Goal: Check status: Check status

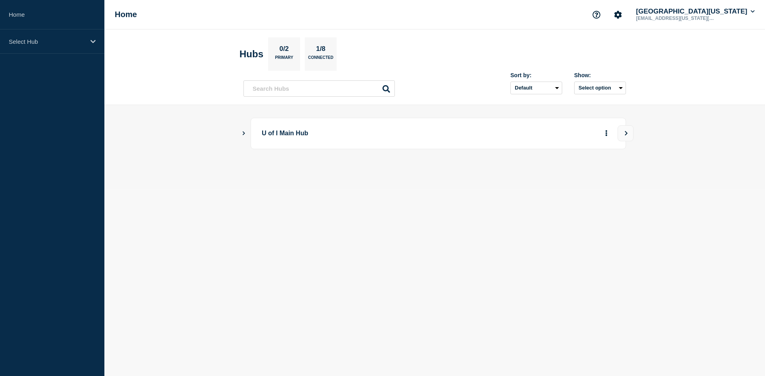
click at [313, 123] on div "U of I Main Hub" at bounding box center [437, 133] width 375 height 31
click at [311, 133] on p "U of I Main Hub" at bounding box center [372, 133] width 220 height 15
click at [625, 132] on icon "View" at bounding box center [626, 133] width 3 height 4
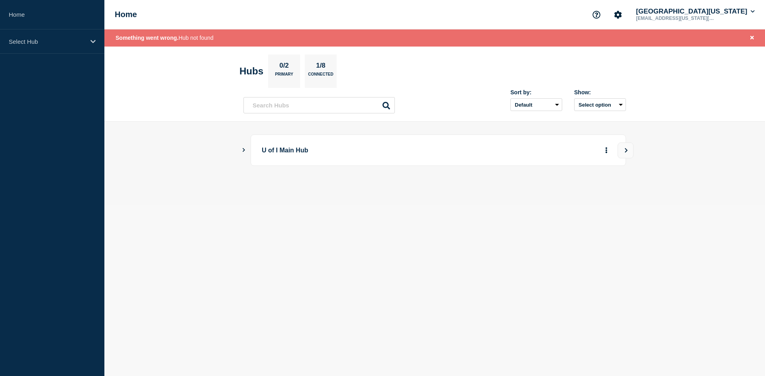
click at [243, 149] on icon "Show Connected Hubs" at bounding box center [243, 150] width 2 height 4
click at [354, 195] on p "Illinois" at bounding box center [334, 190] width 125 height 16
drag, startPoint x: 317, startPoint y: 188, endPoint x: 278, endPoint y: 194, distance: 39.5
click at [278, 194] on p "Illinois" at bounding box center [334, 190] width 125 height 16
click at [278, 249] on body "Home Select Hub Home University of Illinois sem@illinois.edu Something went wro…" at bounding box center [382, 188] width 765 height 376
